Goal: Complete application form: Complete application form

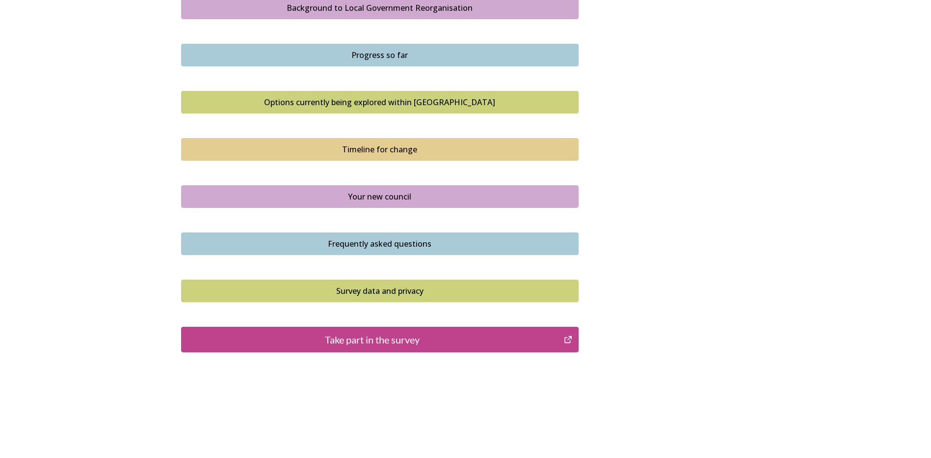
scroll to position [599, 0]
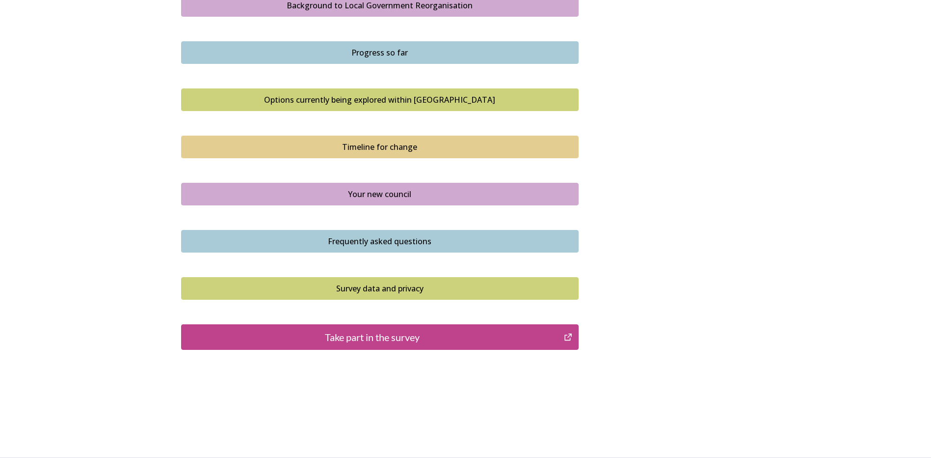
click at [341, 342] on div "Take part in the survey" at bounding box center [373, 336] width 373 height 15
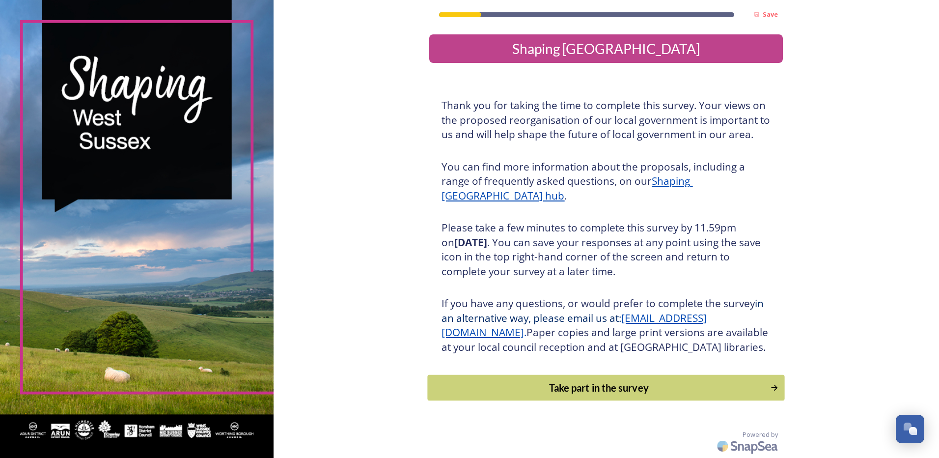
click at [580, 395] on div "Take part in the survey" at bounding box center [599, 387] width 332 height 15
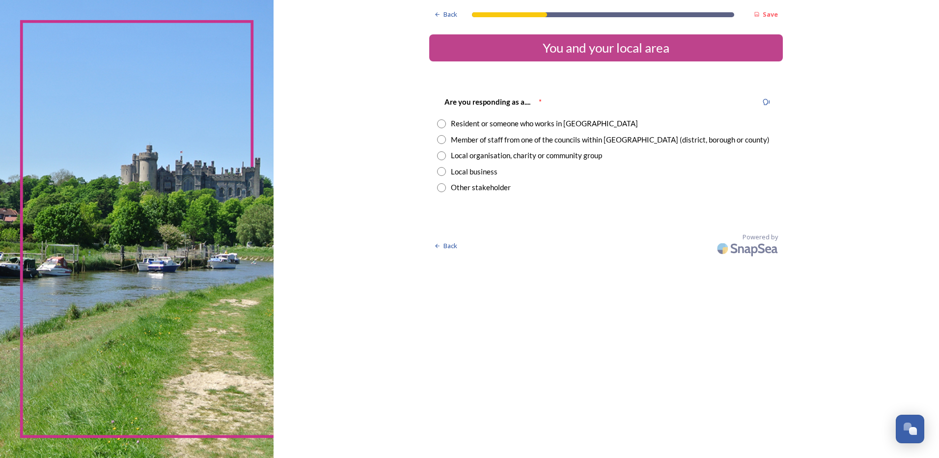
click at [443, 141] on input "radio" at bounding box center [441, 139] width 9 height 9
radio input "true"
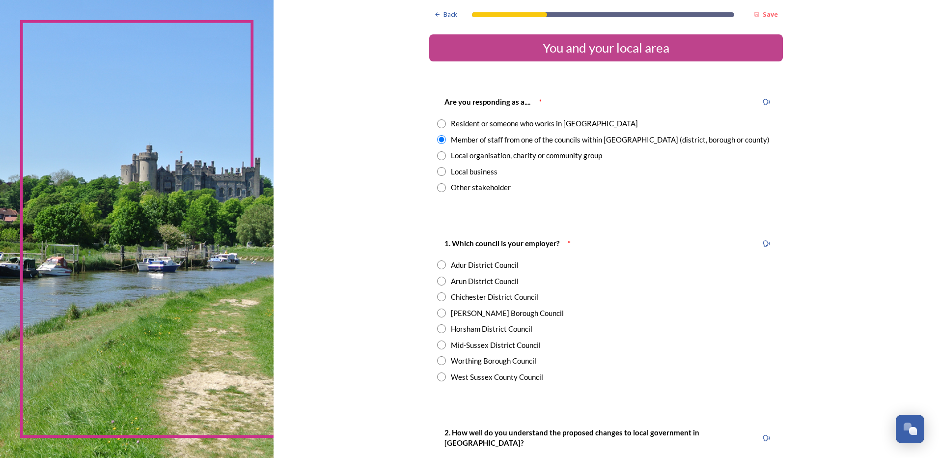
click at [438, 279] on input "radio" at bounding box center [441, 280] width 9 height 9
radio input "true"
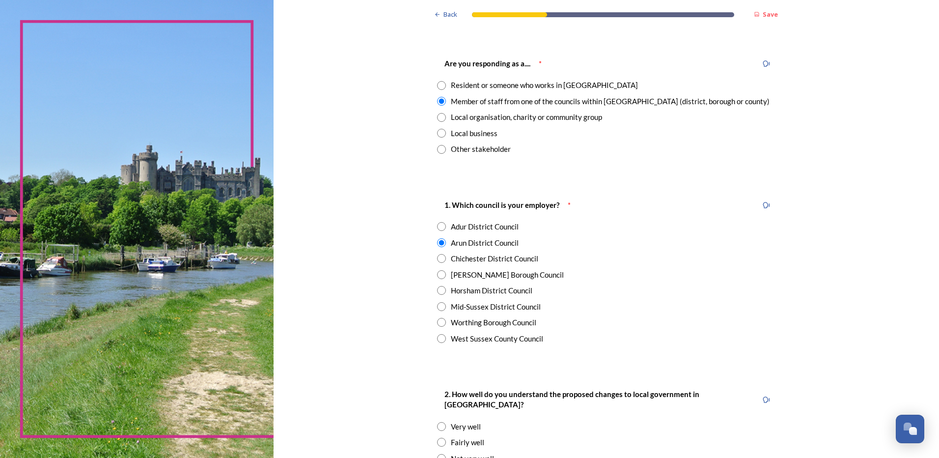
scroll to position [196, 0]
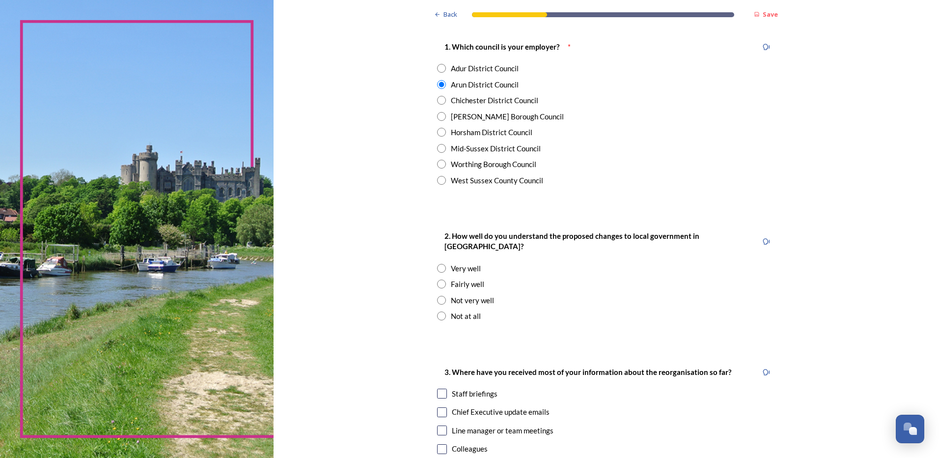
click at [438, 296] on input "radio" at bounding box center [441, 300] width 9 height 9
radio input "true"
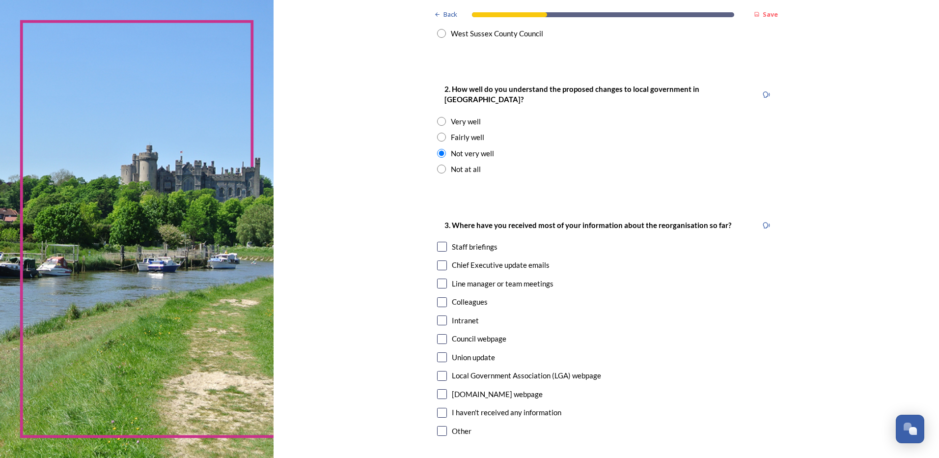
scroll to position [344, 0]
click at [437, 241] on input "checkbox" at bounding box center [442, 246] width 10 height 10
checkbox input "true"
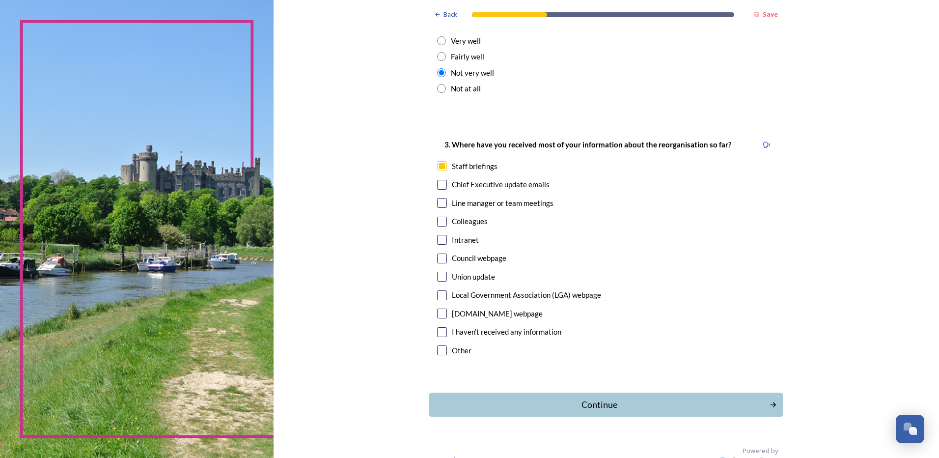
scroll to position [429, 0]
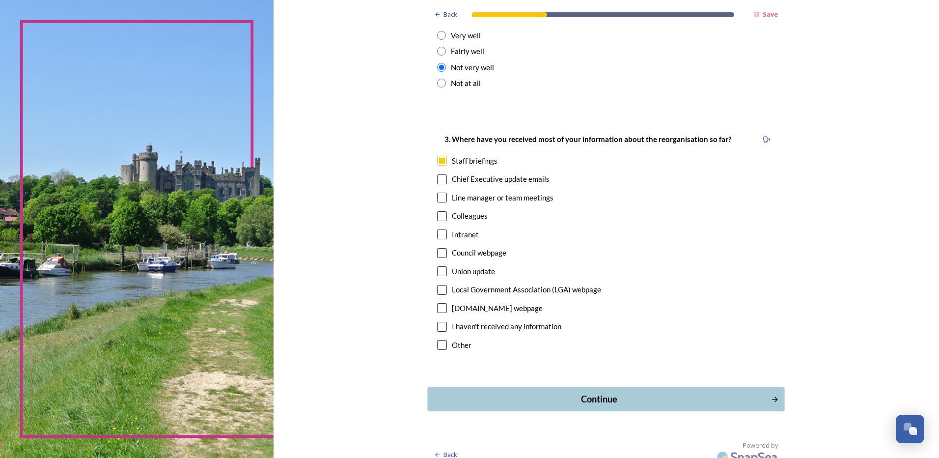
click at [586, 392] on div "Continue" at bounding box center [599, 398] width 332 height 13
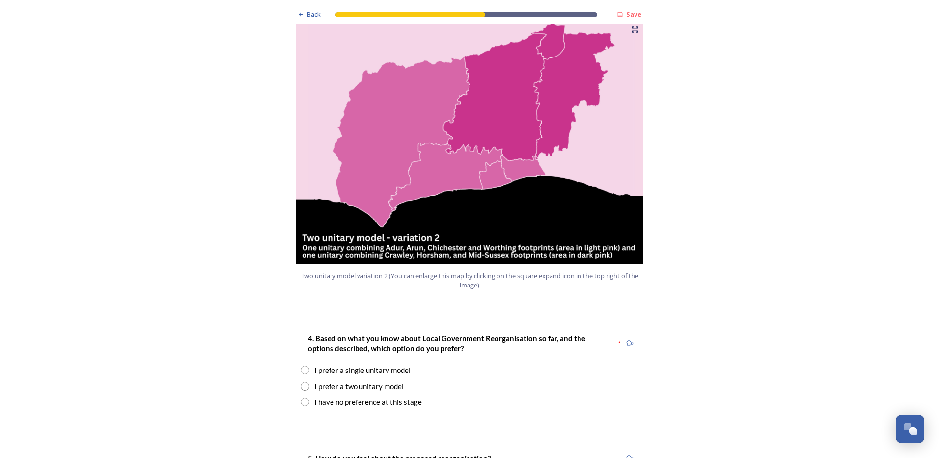
scroll to position [1031, 0]
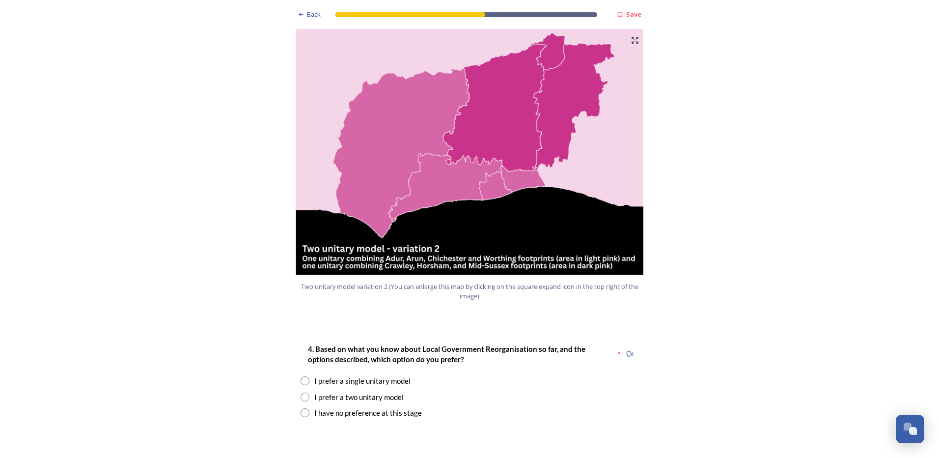
click at [303, 392] on input "radio" at bounding box center [304, 396] width 9 height 9
radio input "true"
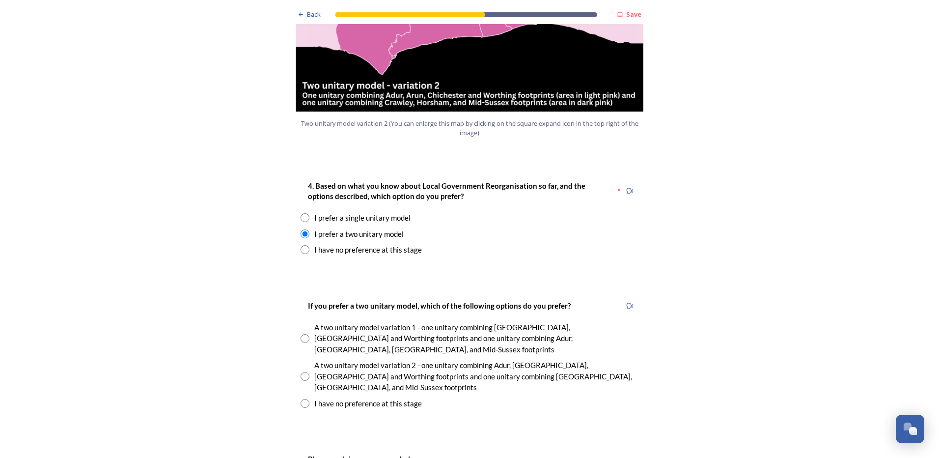
scroll to position [1227, 0]
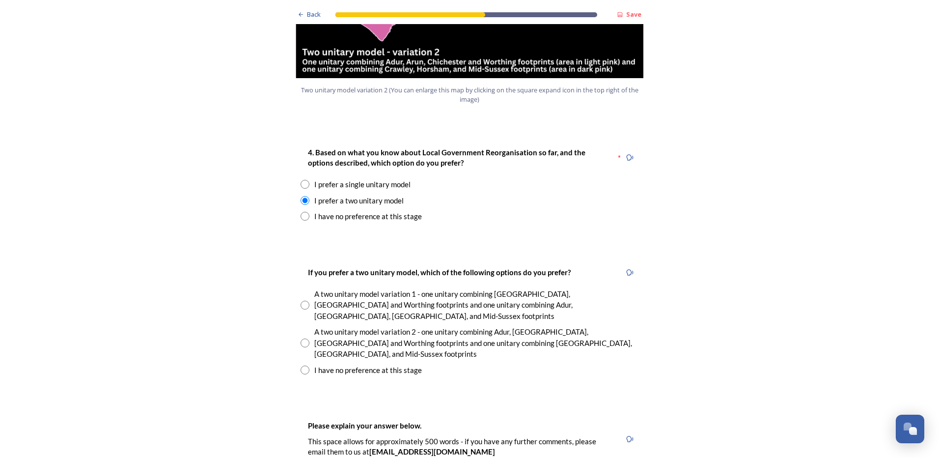
click at [301, 338] on input "radio" at bounding box center [304, 342] width 9 height 9
radio input "true"
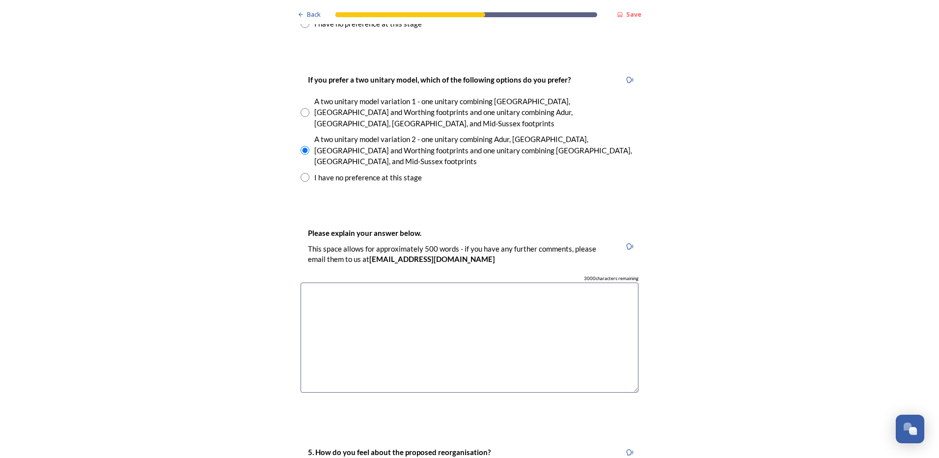
scroll to position [1424, 0]
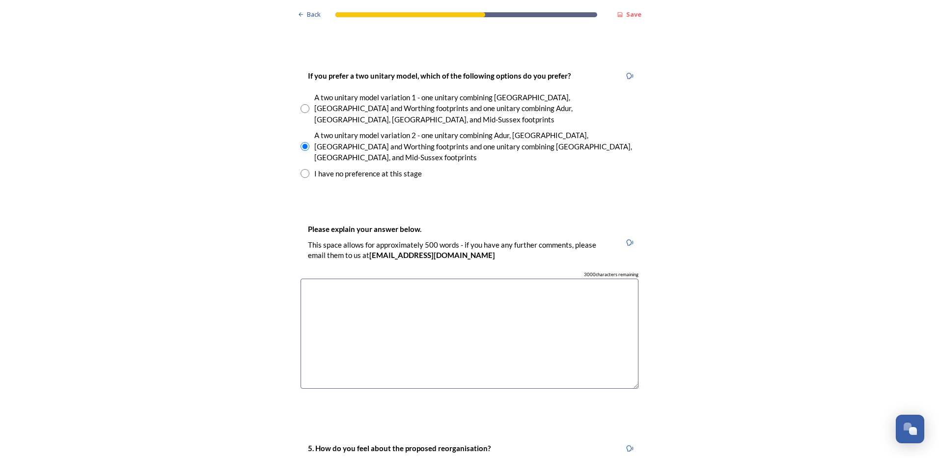
click at [317, 278] on textarea at bounding box center [469, 333] width 338 height 110
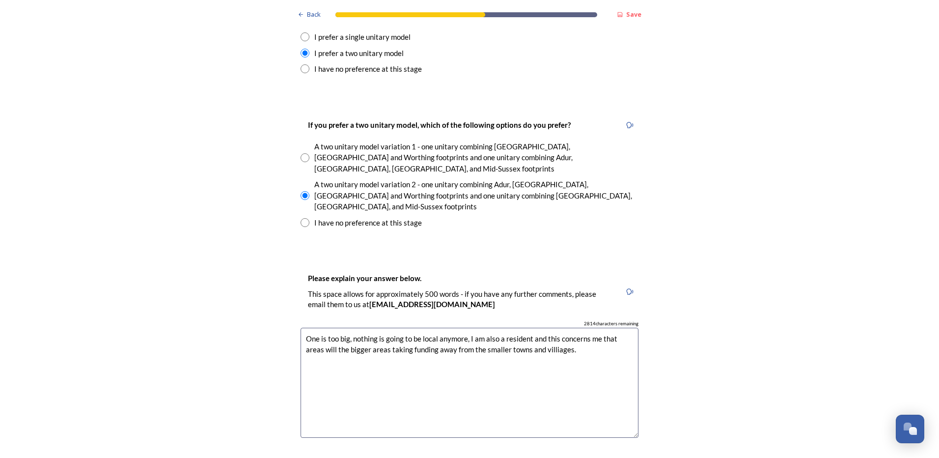
click at [368, 327] on textarea "One is too big, nothing is going to be local anymore, I am also a resident and …" at bounding box center [469, 382] width 338 height 110
click at [323, 327] on textarea "One is too big, nothing is going to be local anymore, I am also a resident and …" at bounding box center [469, 382] width 338 height 110
click at [334, 327] on textarea "One is too big, nothing is going to be local anymore, I am also a resident and …" at bounding box center [469, 382] width 338 height 110
click at [345, 327] on textarea "One is too big, nothing is going to be local anymore, I am also a resident and …" at bounding box center [469, 382] width 338 height 110
drag, startPoint x: 534, startPoint y: 298, endPoint x: 492, endPoint y: 297, distance: 41.8
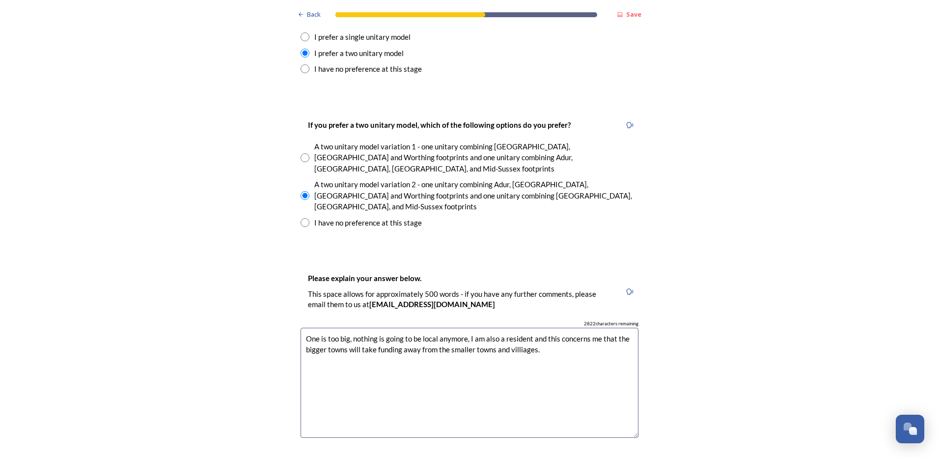
click at [492, 327] on textarea "One is too big, nothing is going to be local anymore, I am also a resident and …" at bounding box center [469, 382] width 338 height 110
click at [508, 327] on textarea "One is too big, nothing is going to be local anymore, I am also a resident and …" at bounding box center [469, 382] width 338 height 110
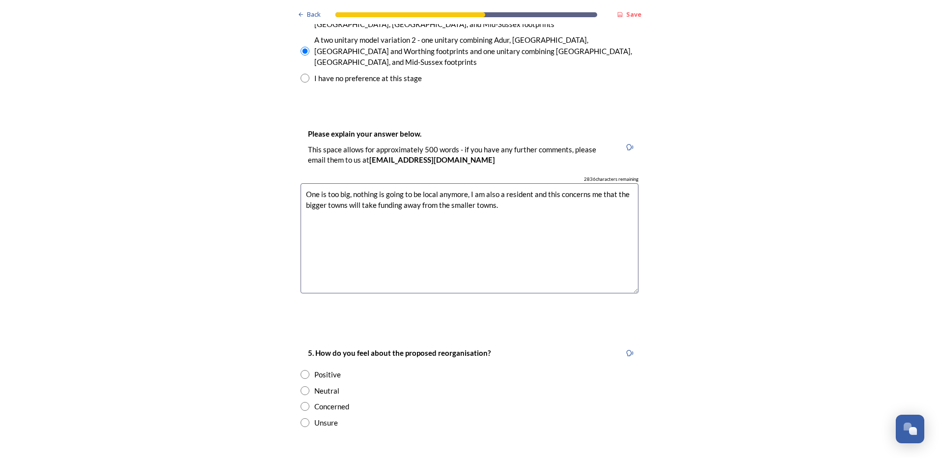
scroll to position [1522, 0]
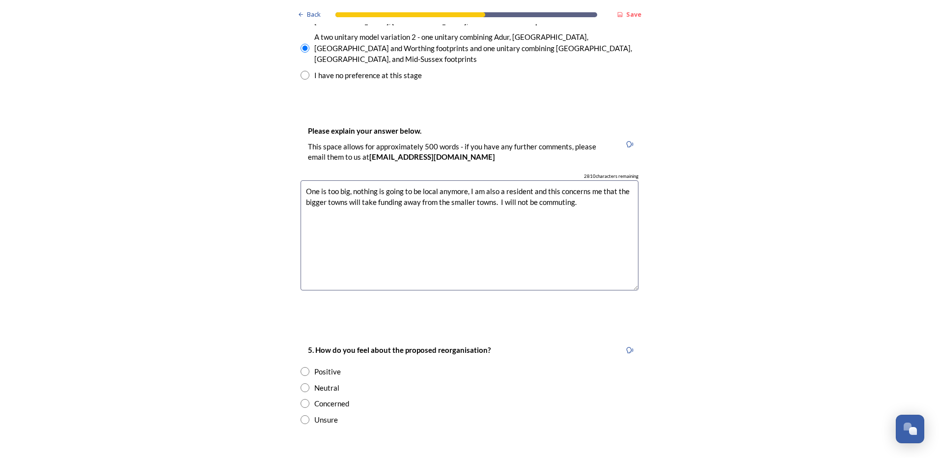
type textarea "One is too big, nothing is going to be local anymore, I am also a resident and …"
click at [302, 399] on input "radio" at bounding box center [304, 403] width 9 height 9
radio input "true"
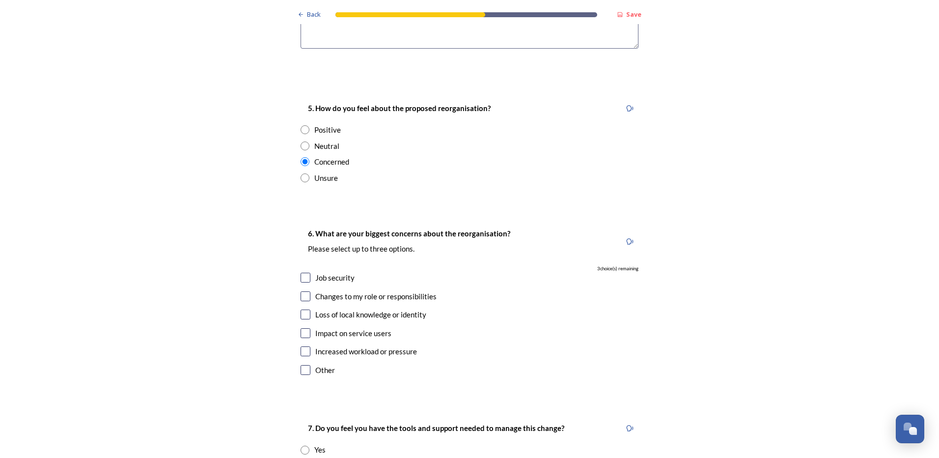
scroll to position [1767, 0]
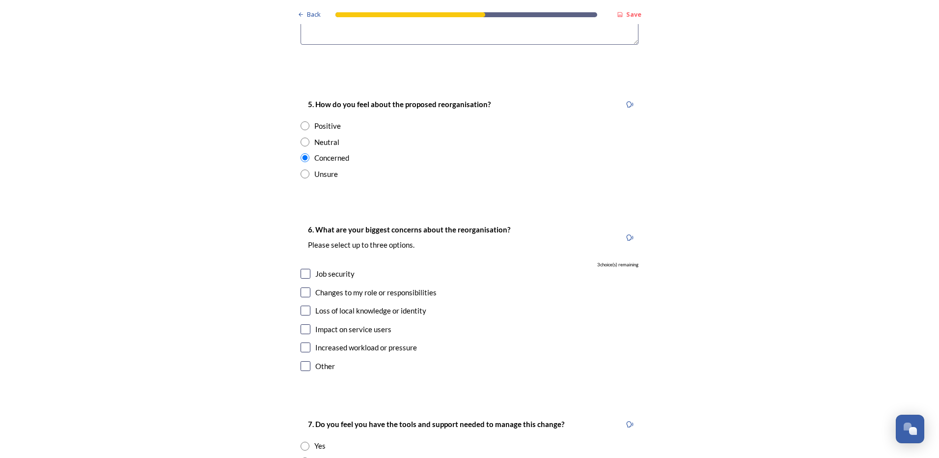
click at [300, 269] on input "checkbox" at bounding box center [305, 274] width 10 height 10
checkbox input "true"
click at [303, 287] on input "checkbox" at bounding box center [305, 292] width 10 height 10
checkbox input "true"
click at [303, 305] on input "checkbox" at bounding box center [305, 310] width 10 height 10
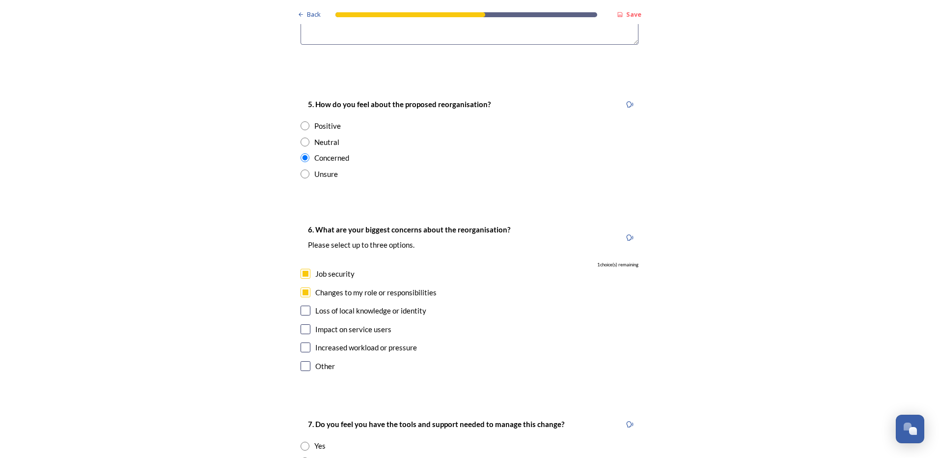
checkbox input "true"
click at [303, 324] on input "checkbox" at bounding box center [305, 329] width 10 height 10
click at [300, 324] on input "checkbox" at bounding box center [305, 329] width 10 height 10
checkbox input "false"
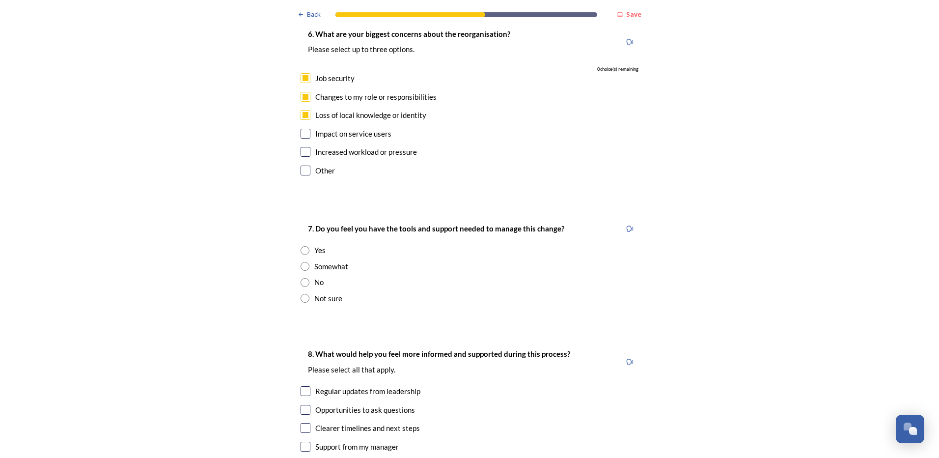
scroll to position [1964, 0]
click at [300, 277] on input "radio" at bounding box center [304, 281] width 9 height 9
radio input "true"
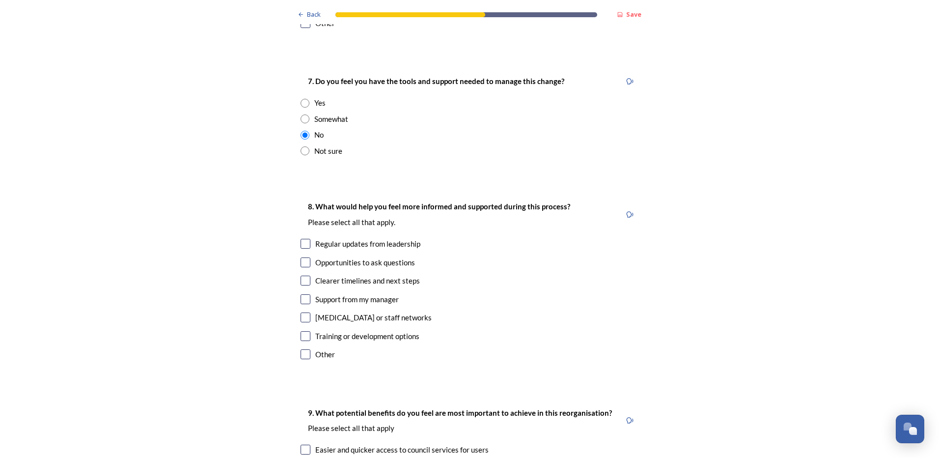
scroll to position [2111, 0]
click at [300, 238] on input "checkbox" at bounding box center [305, 243] width 10 height 10
checkbox input "true"
click at [302, 256] on input "checkbox" at bounding box center [305, 261] width 10 height 10
checkbox input "true"
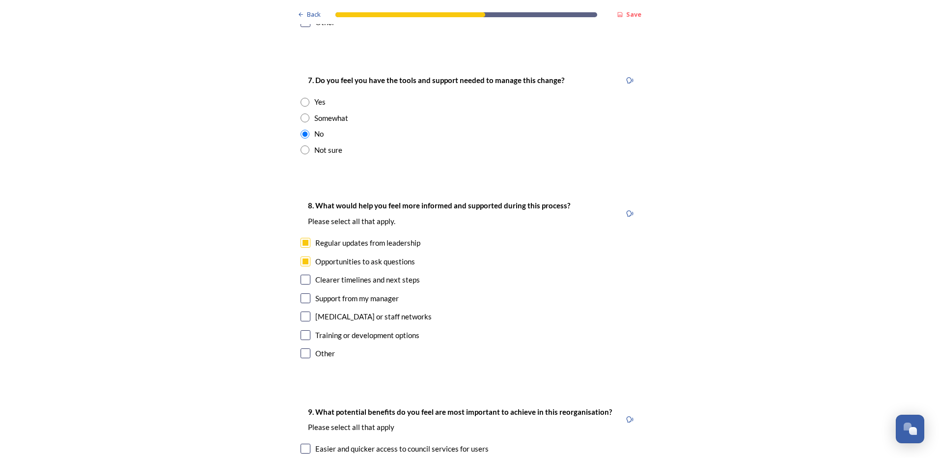
click at [303, 274] on input "checkbox" at bounding box center [305, 279] width 10 height 10
checkbox input "true"
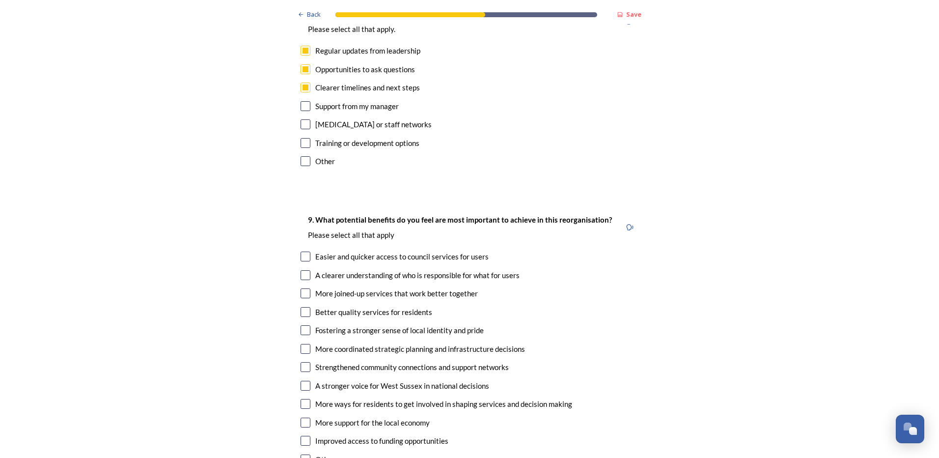
scroll to position [2307, 0]
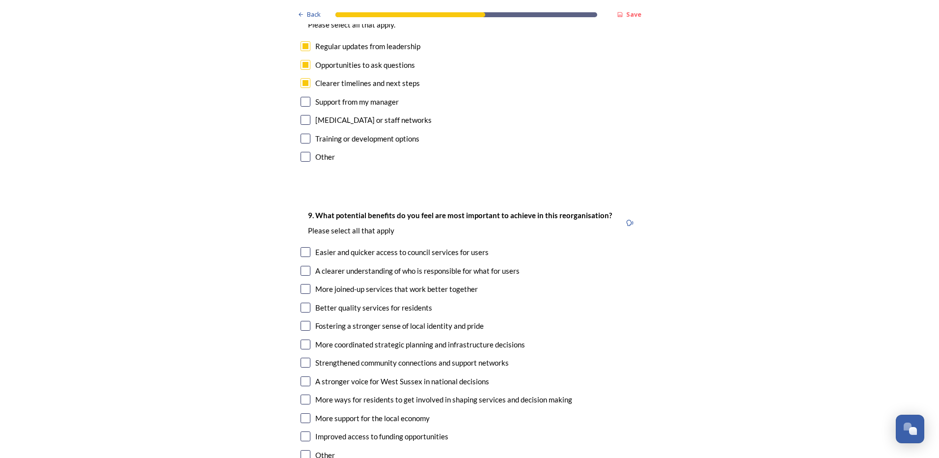
click at [301, 247] on input "checkbox" at bounding box center [305, 252] width 10 height 10
checkbox input "true"
click at [300, 266] on input "checkbox" at bounding box center [305, 271] width 10 height 10
checkbox input "true"
click at [302, 321] on input "checkbox" at bounding box center [305, 326] width 10 height 10
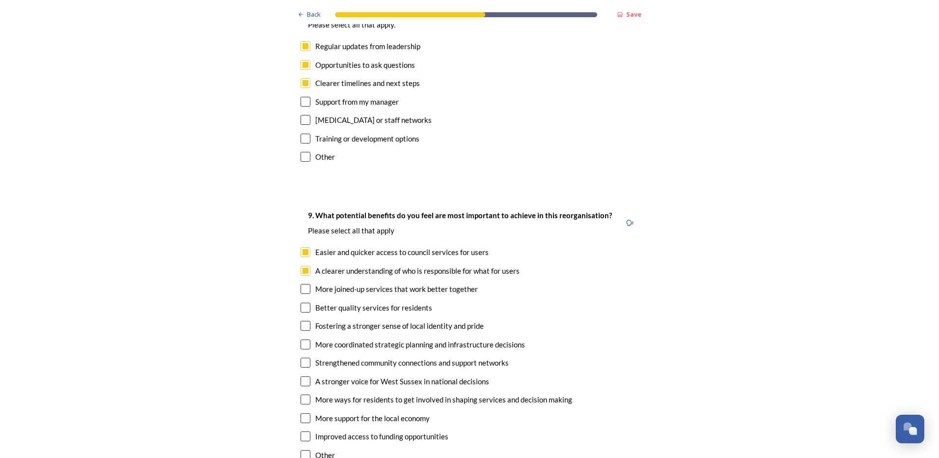
checkbox input "true"
click at [300, 413] on input "checkbox" at bounding box center [305, 418] width 10 height 10
checkbox input "true"
click at [302, 284] on input "checkbox" at bounding box center [305, 289] width 10 height 10
checkbox input "true"
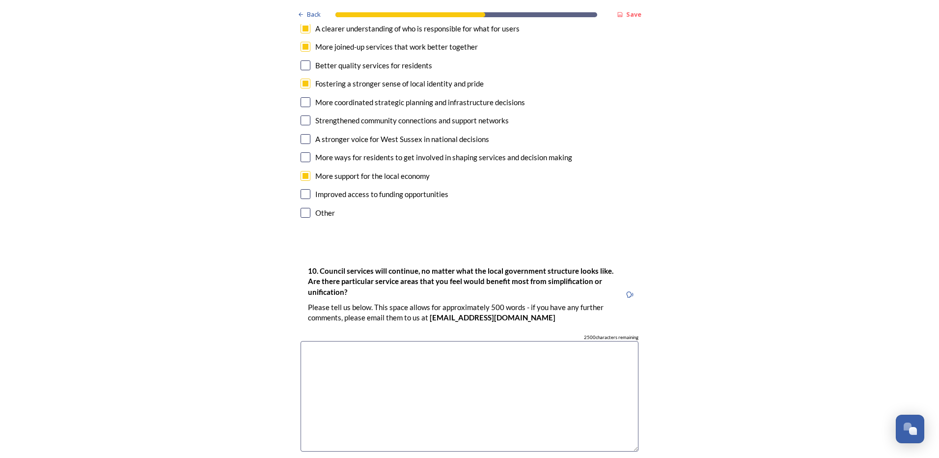
scroll to position [2553, 0]
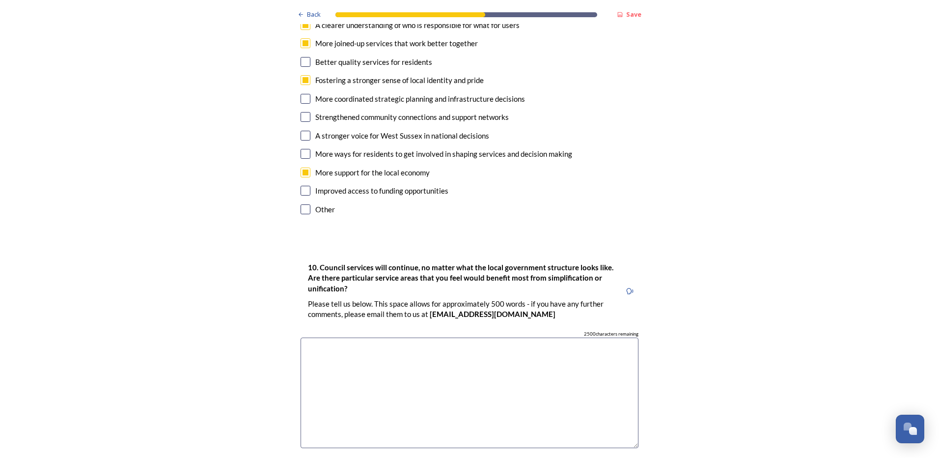
click at [320, 337] on textarea at bounding box center [469, 392] width 338 height 110
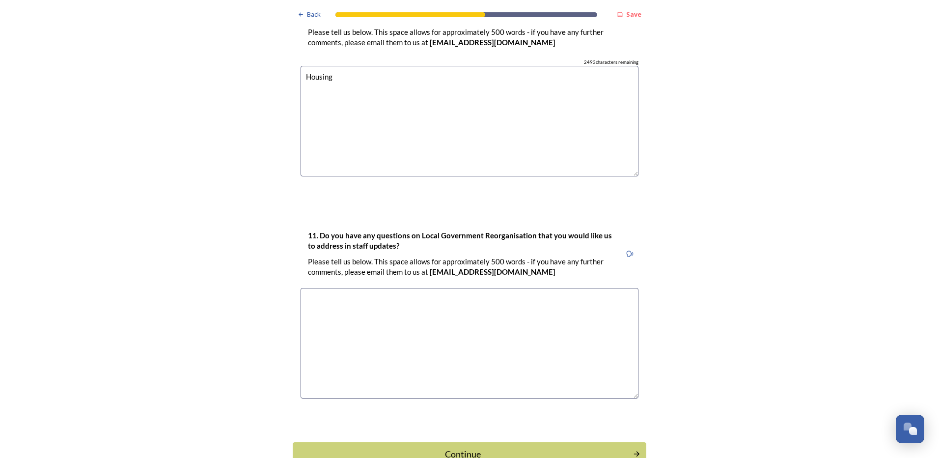
scroll to position [2839, 0]
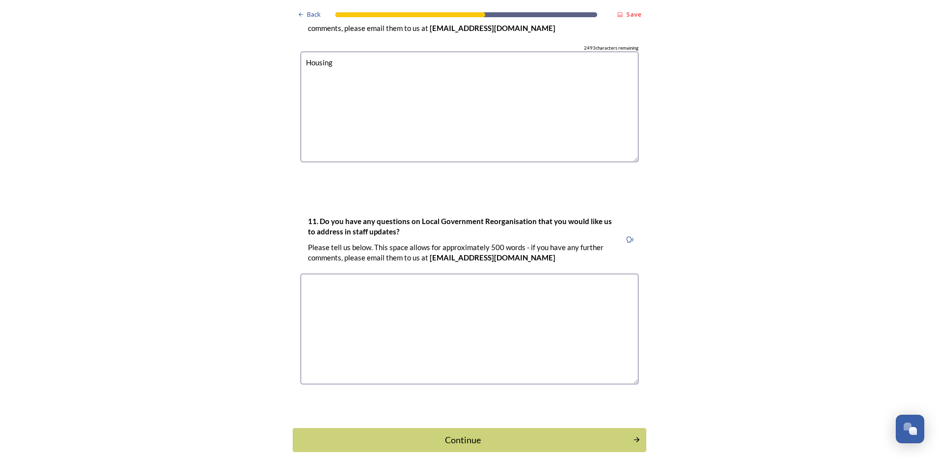
type textarea "Housing"
click at [325, 273] on textarea at bounding box center [469, 328] width 338 height 110
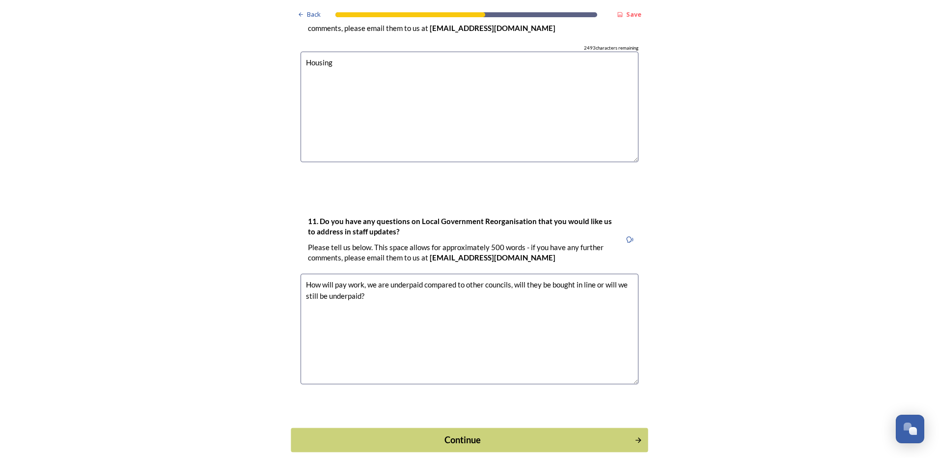
type textarea "How will pay work, we are underpaid compared to other councils, will they be bo…"
click at [468, 433] on div "Continue" at bounding box center [463, 439] width 332 height 13
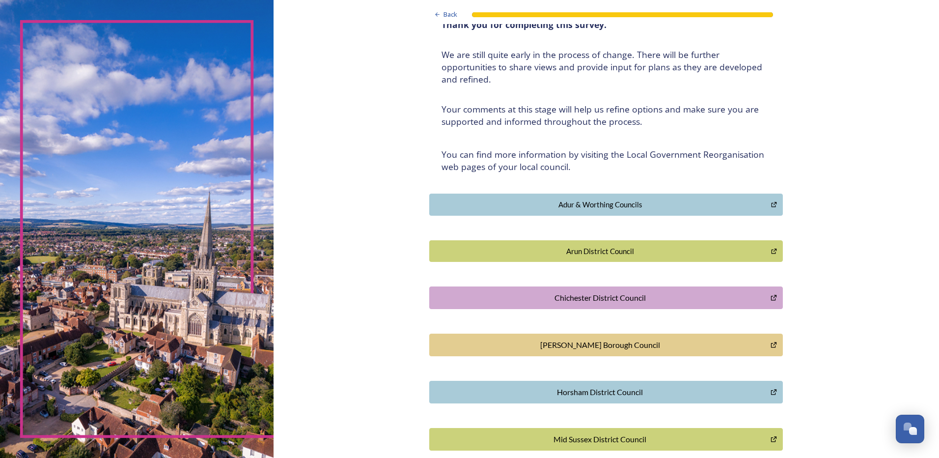
scroll to position [0, 0]
